Goal: Task Accomplishment & Management: Use online tool/utility

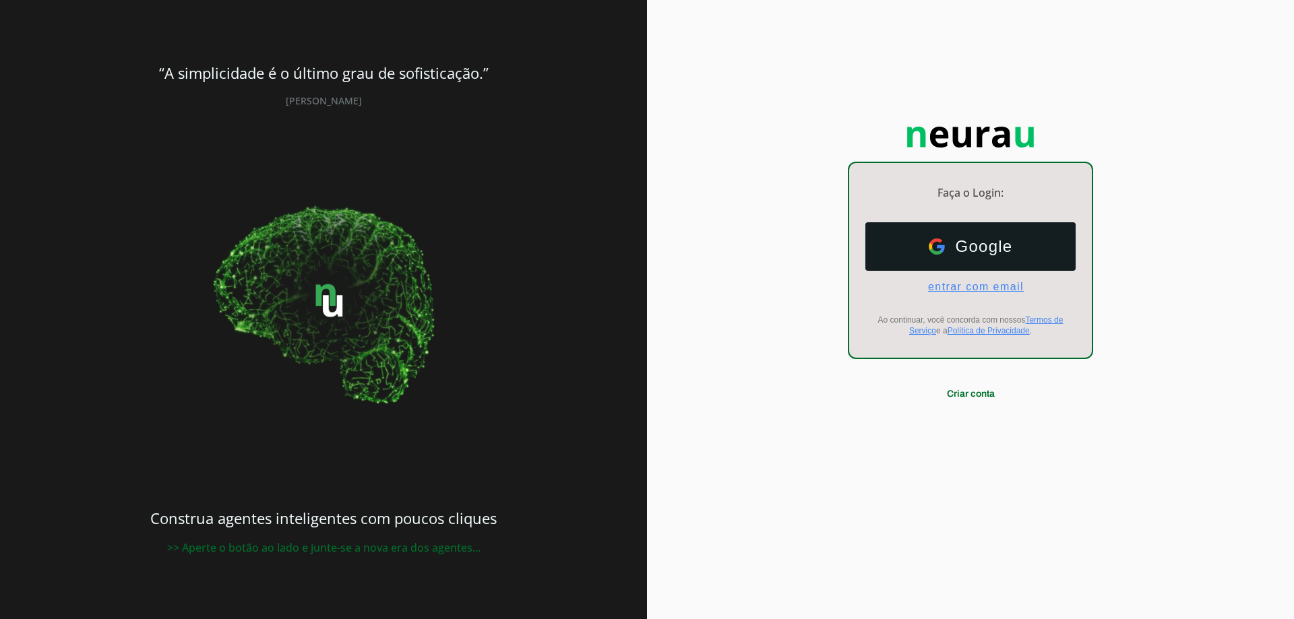
click at [952, 286] on span "entrar com email" at bounding box center [970, 287] width 107 height 12
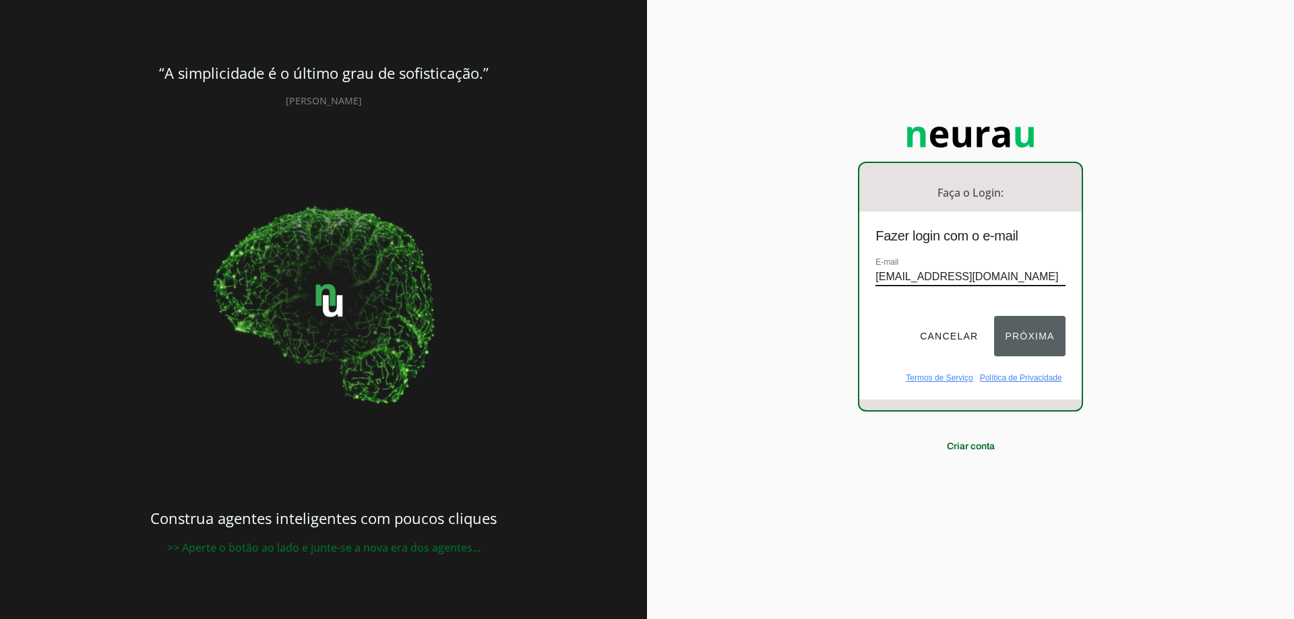
type input "[EMAIL_ADDRESS][DOMAIN_NAME]"
click at [1031, 339] on button "Próxima" at bounding box center [1029, 336] width 71 height 40
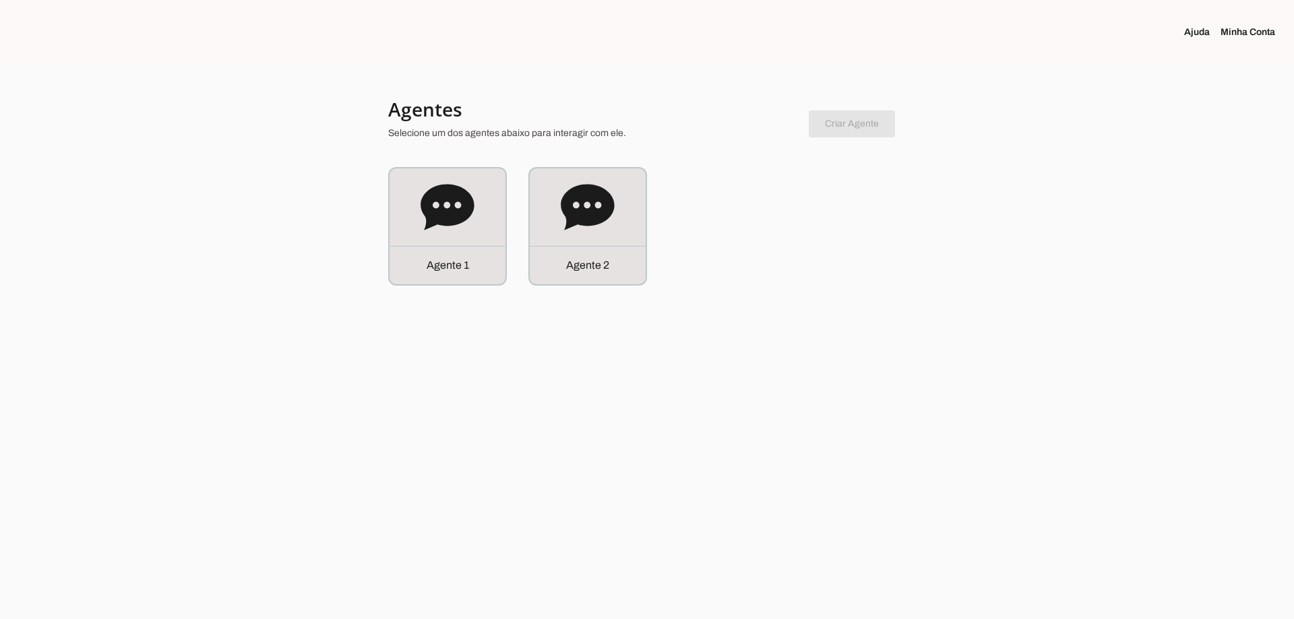
click at [649, 197] on div "Agente 1 Agente 2" at bounding box center [647, 226] width 518 height 119
click at [628, 198] on div "Agente 2" at bounding box center [588, 227] width 116 height 116
